Goal: Find specific page/section

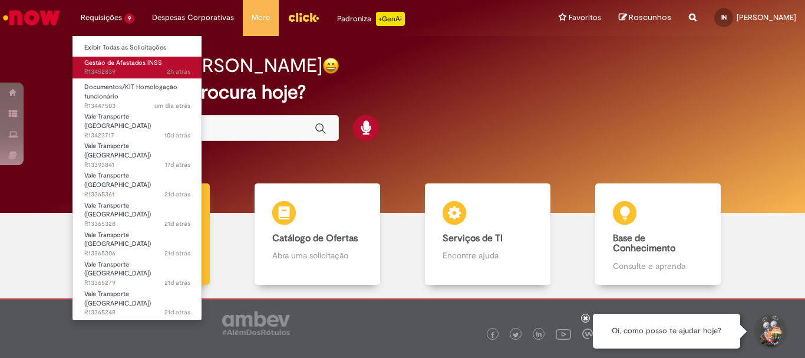
click at [122, 61] on span "Gestão de Afastados INSS" at bounding box center [123, 62] width 78 height 9
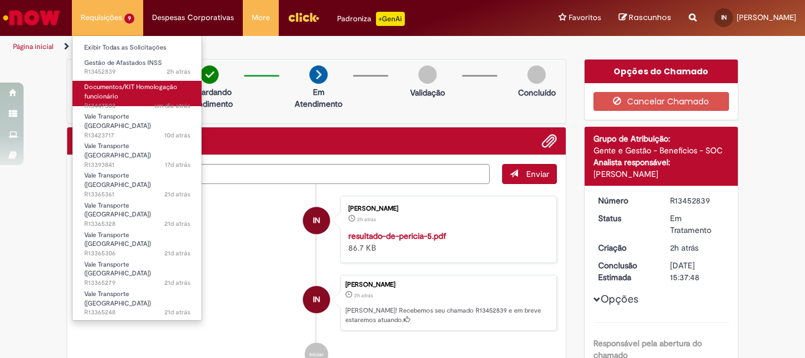
click at [121, 91] on span "Documentos/KIT Homologação funcionário" at bounding box center [130, 91] width 93 height 18
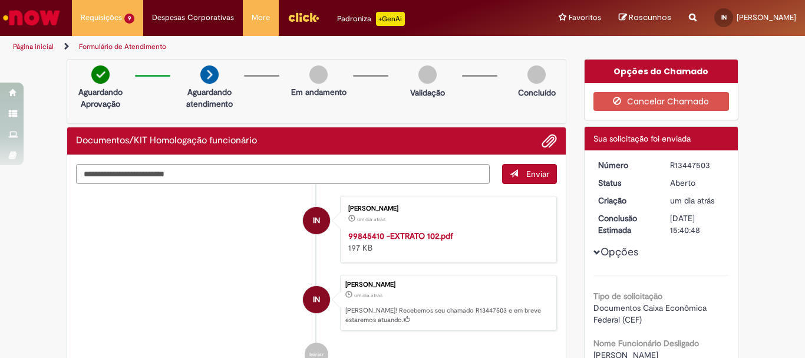
click at [59, 25] on img "Ir para a Homepage" at bounding box center [31, 18] width 61 height 24
